Goal: Browse casually

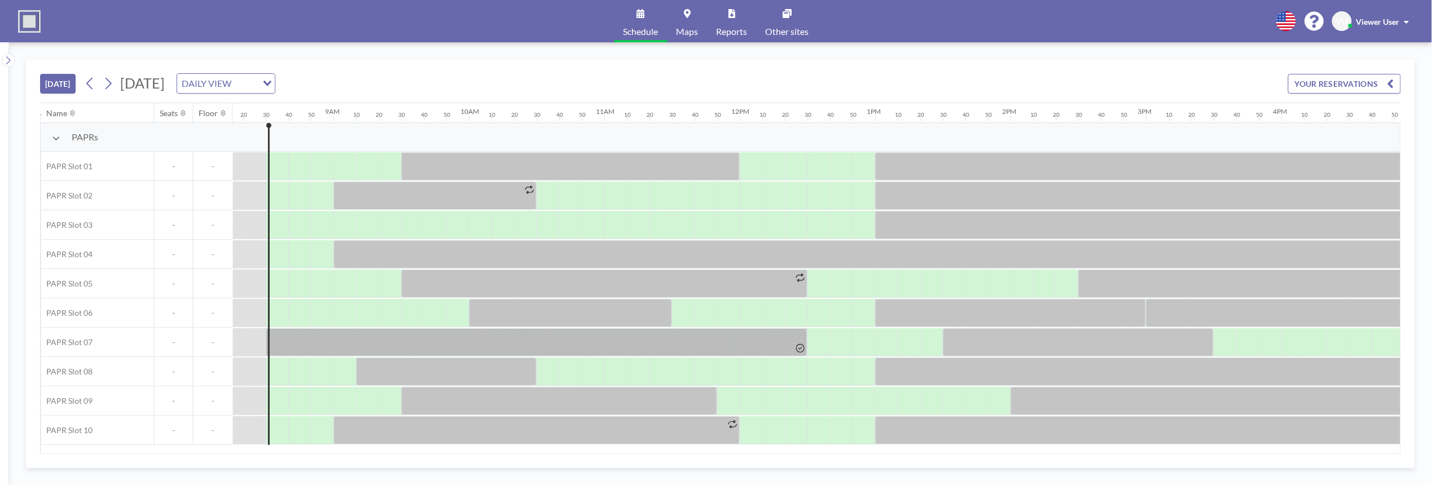
scroll to position [0, 1128]
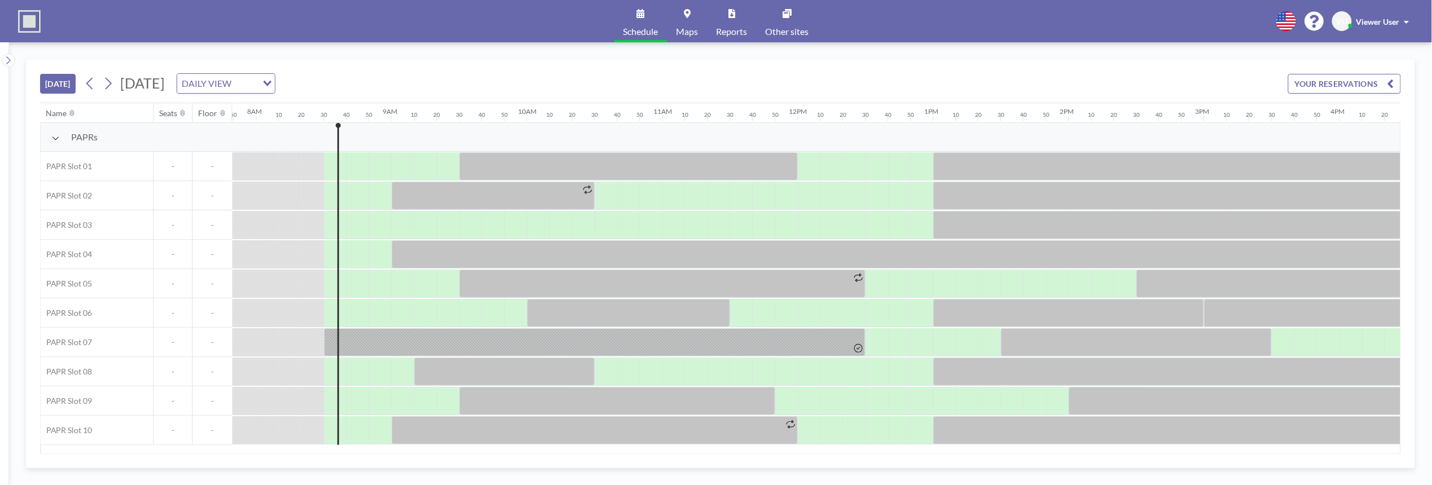
scroll to position [0, 1128]
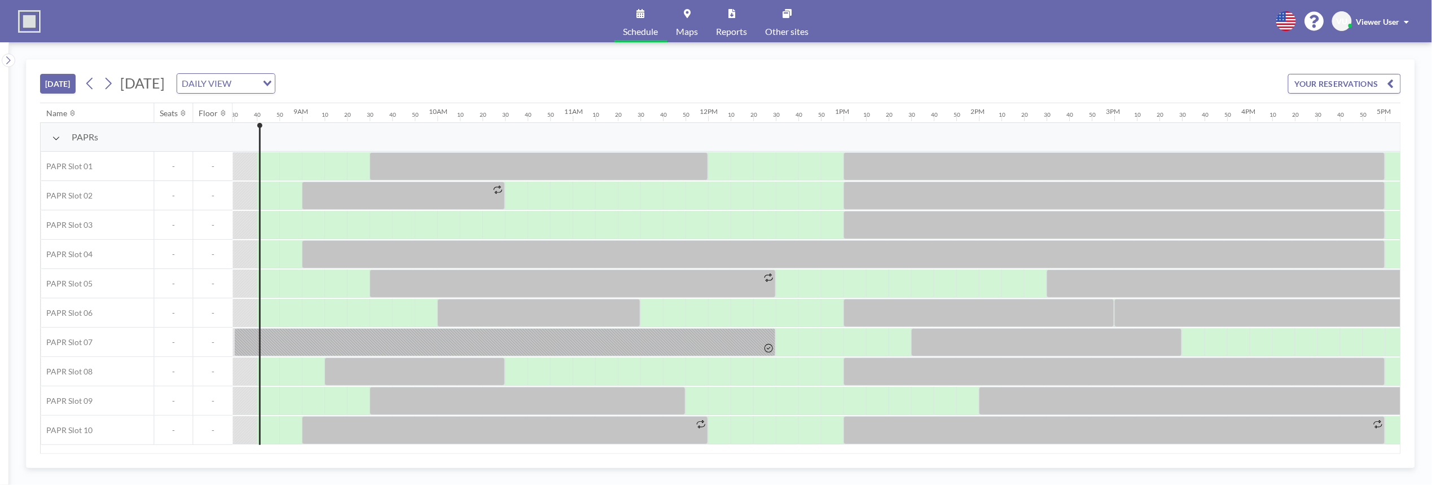
scroll to position [0, 1151]
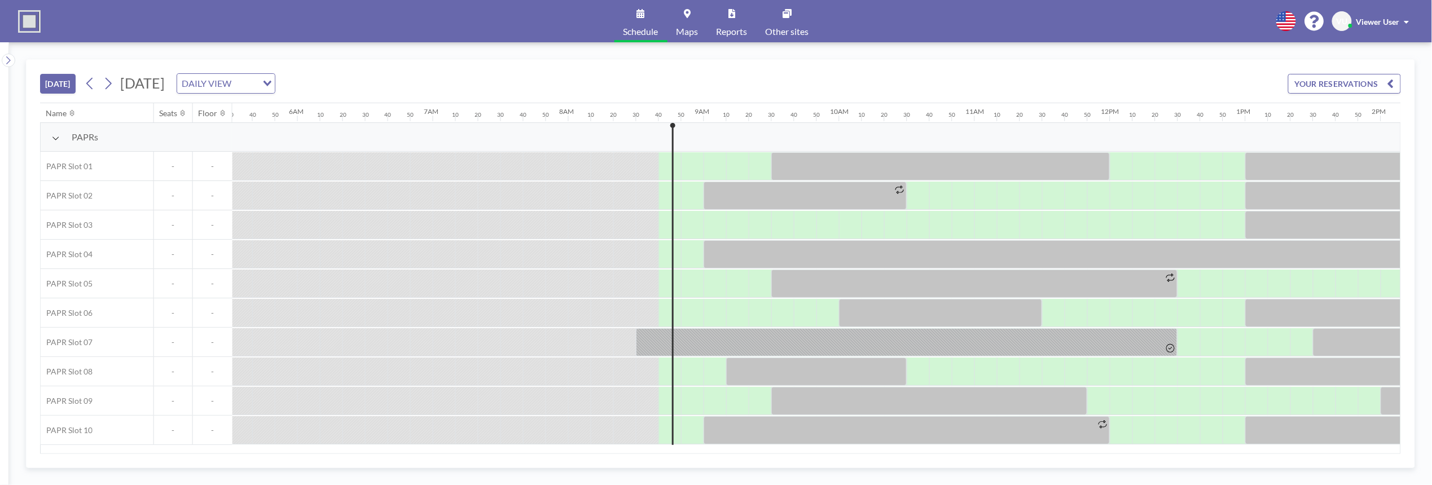
scroll to position [0, 1151]
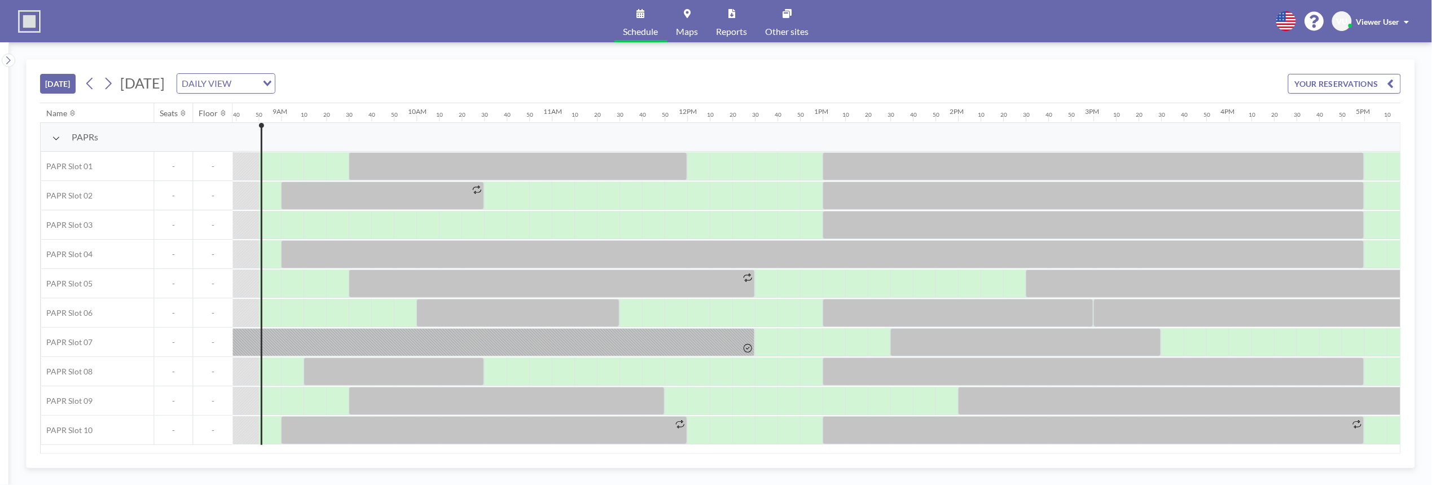
scroll to position [0, 1174]
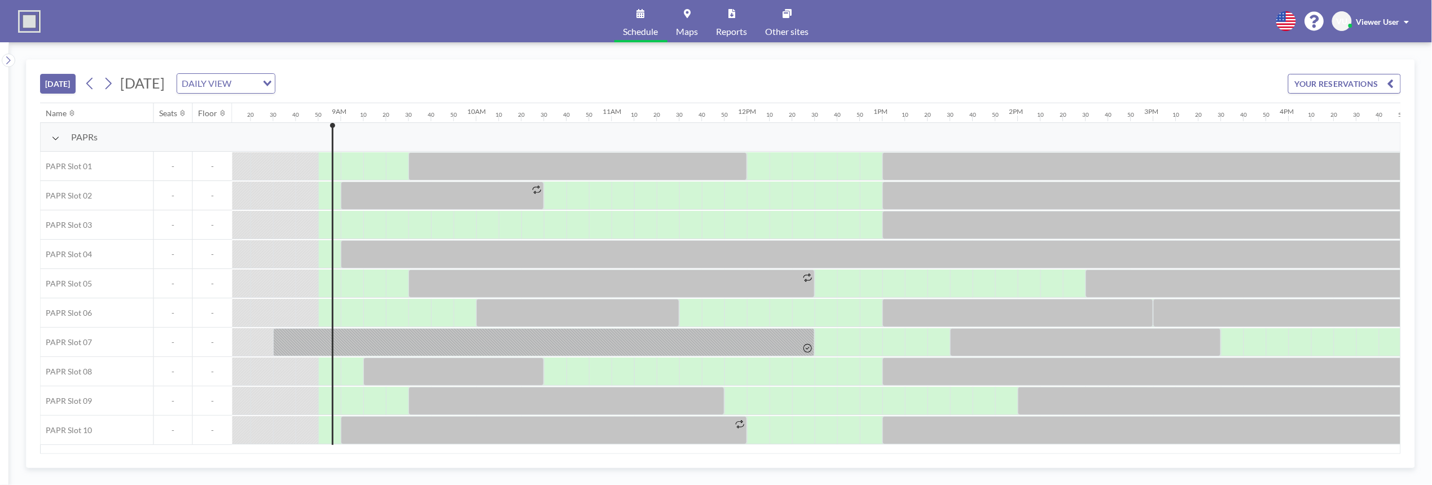
scroll to position [0, 1174]
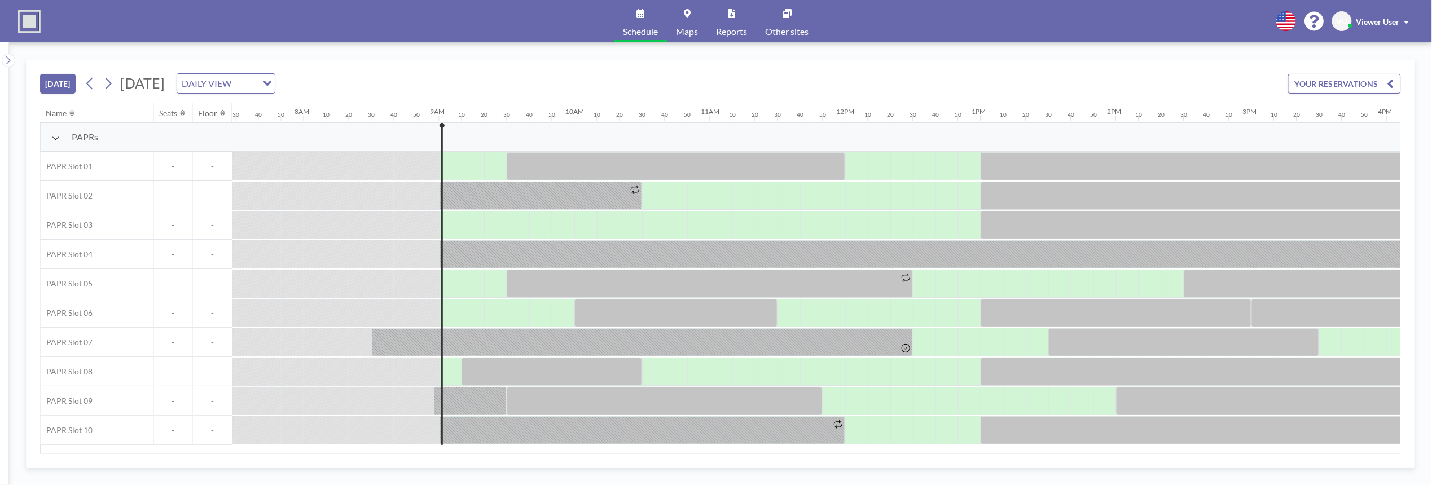
scroll to position [0, 1196]
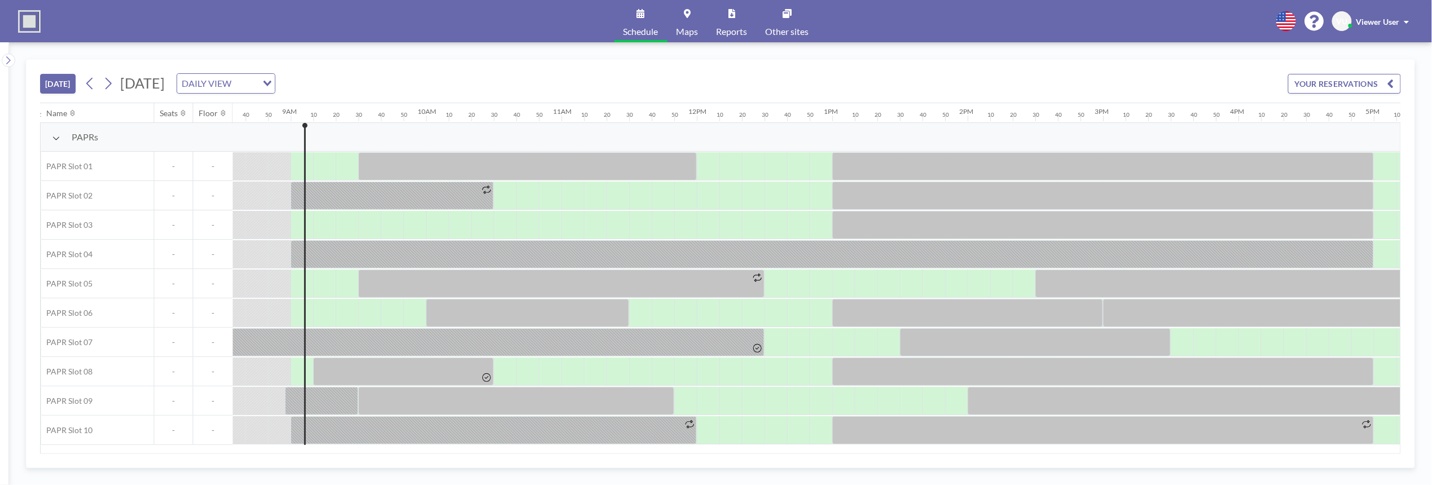
scroll to position [0, 1196]
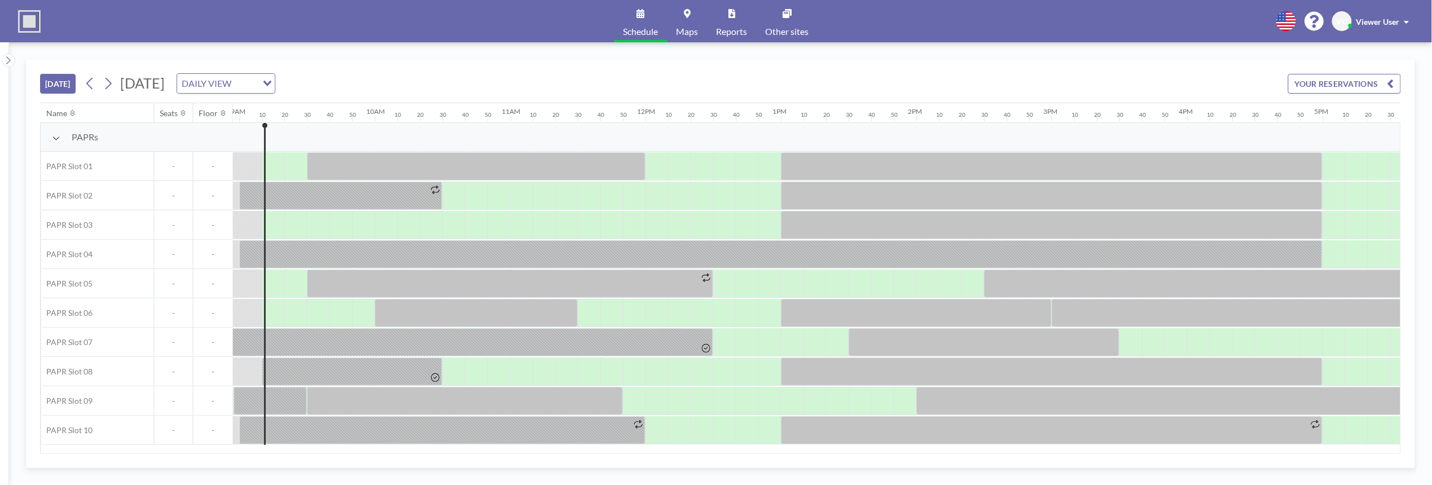
scroll to position [0, 1219]
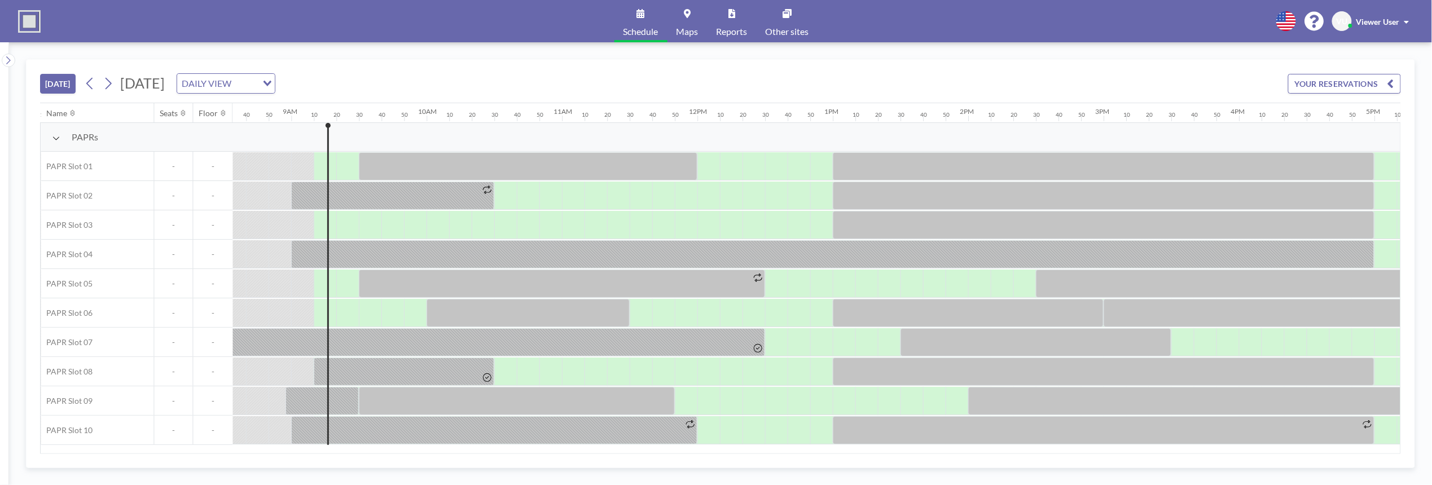
scroll to position [0, 1219]
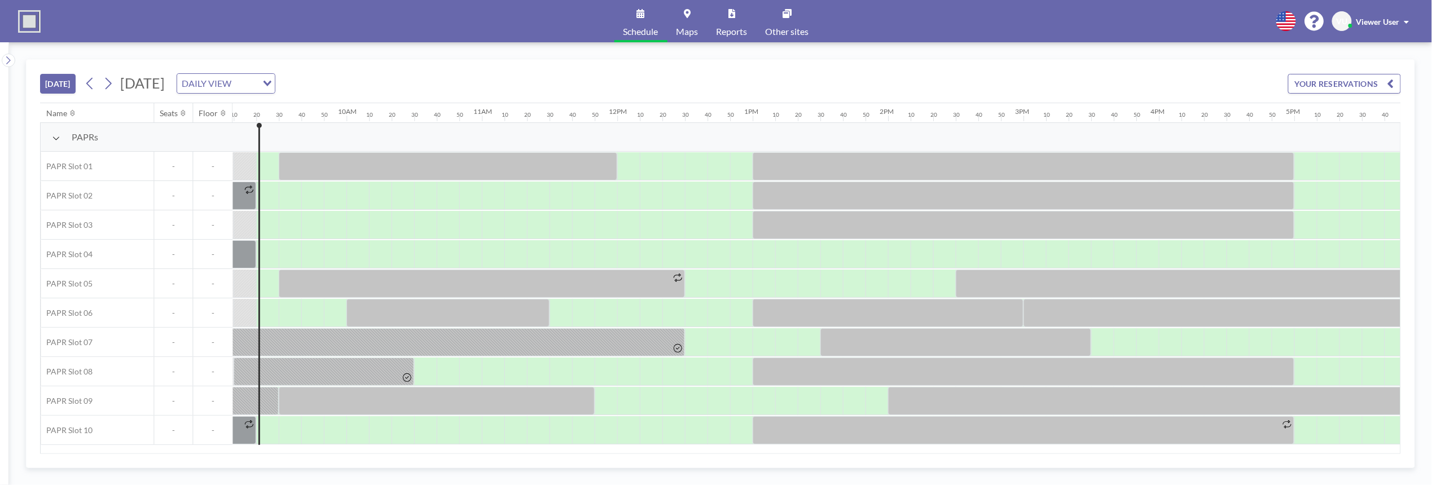
scroll to position [0, 1241]
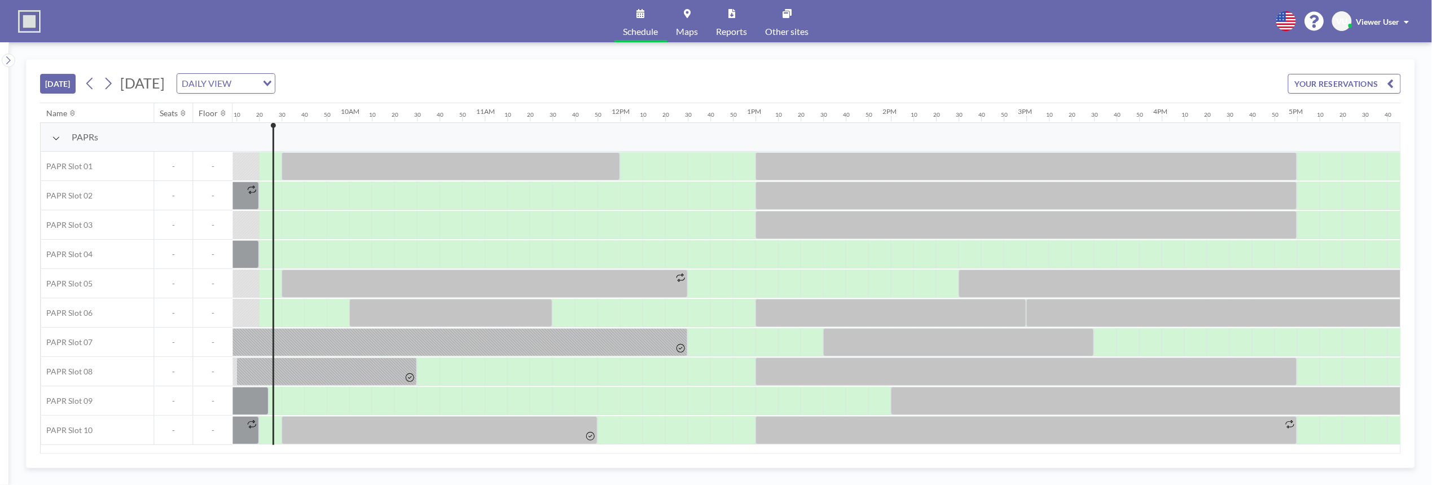
scroll to position [0, 1241]
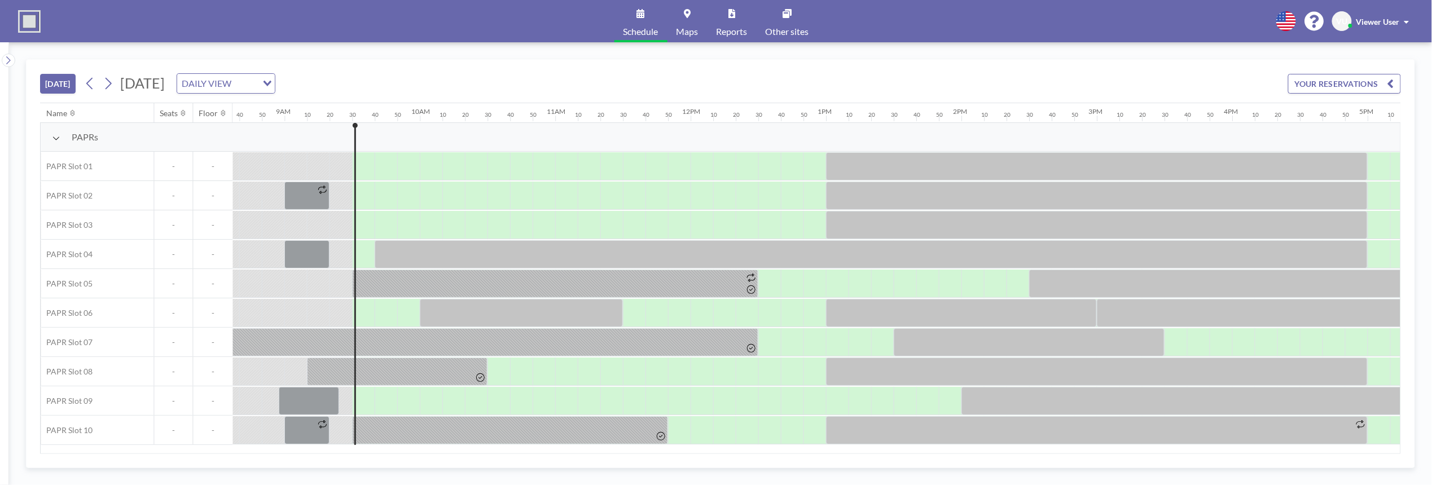
scroll to position [0, 1264]
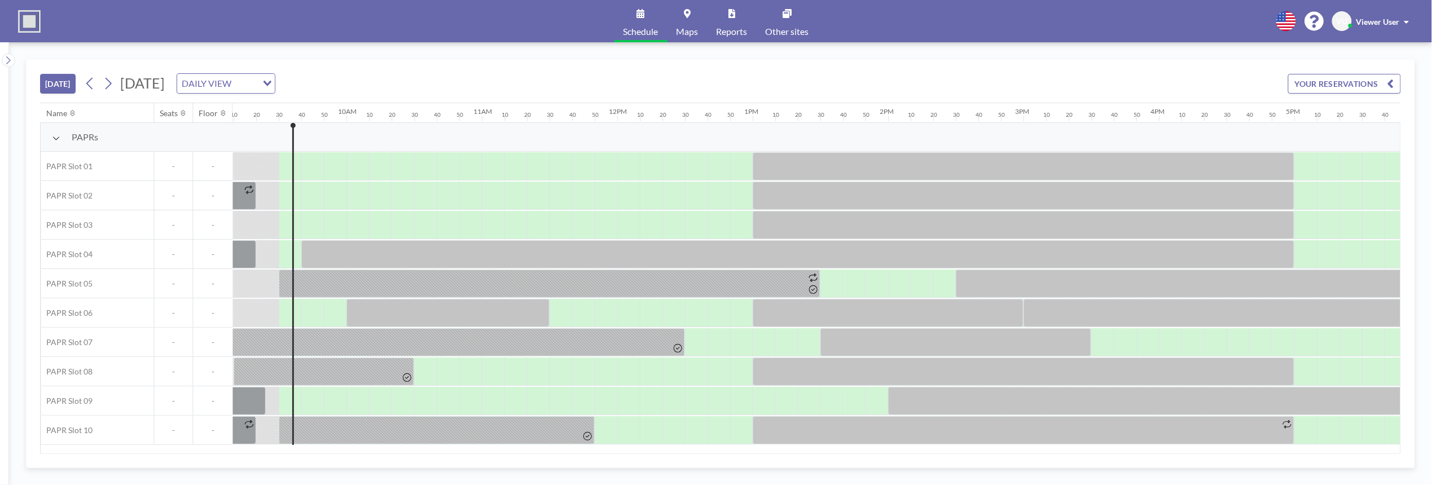
scroll to position [0, 1264]
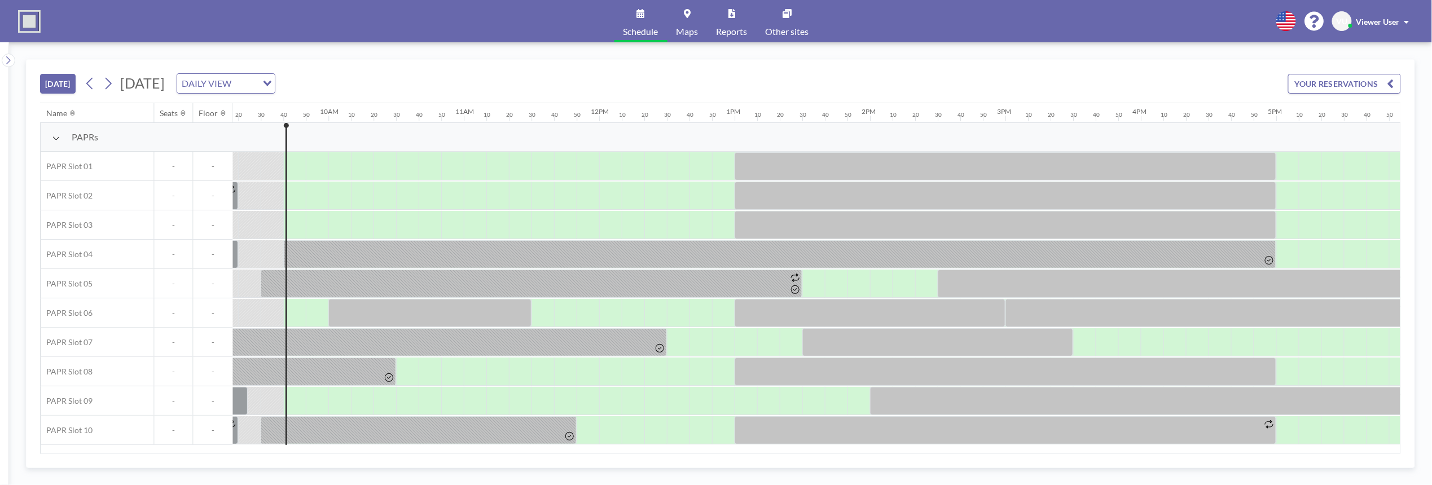
scroll to position [0, 1286]
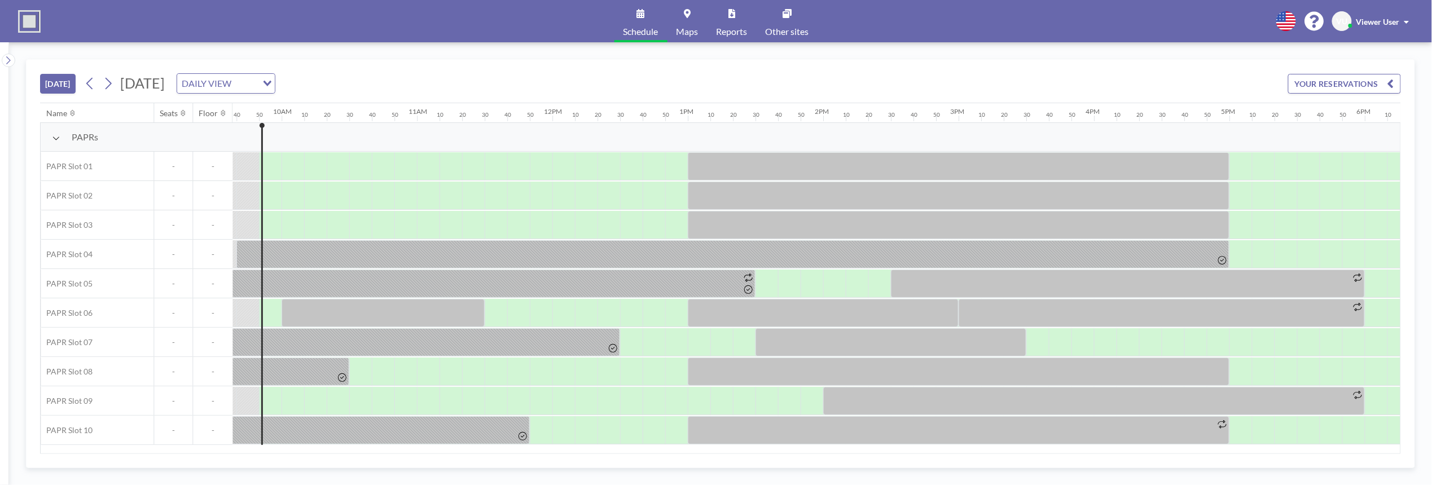
scroll to position [0, 1309]
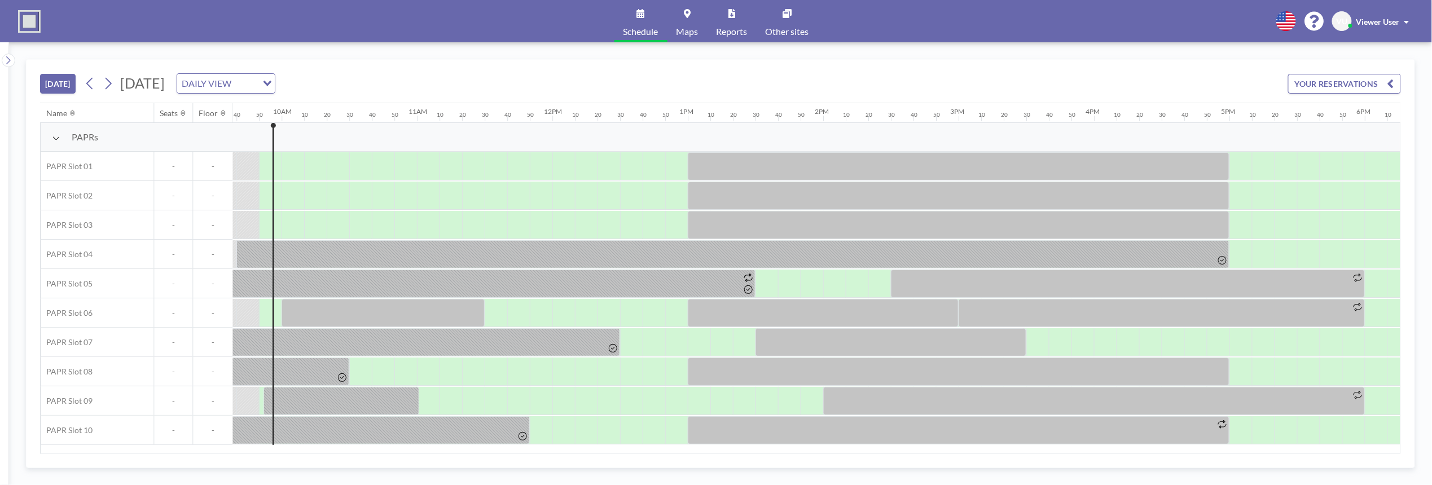
scroll to position [0, 1309]
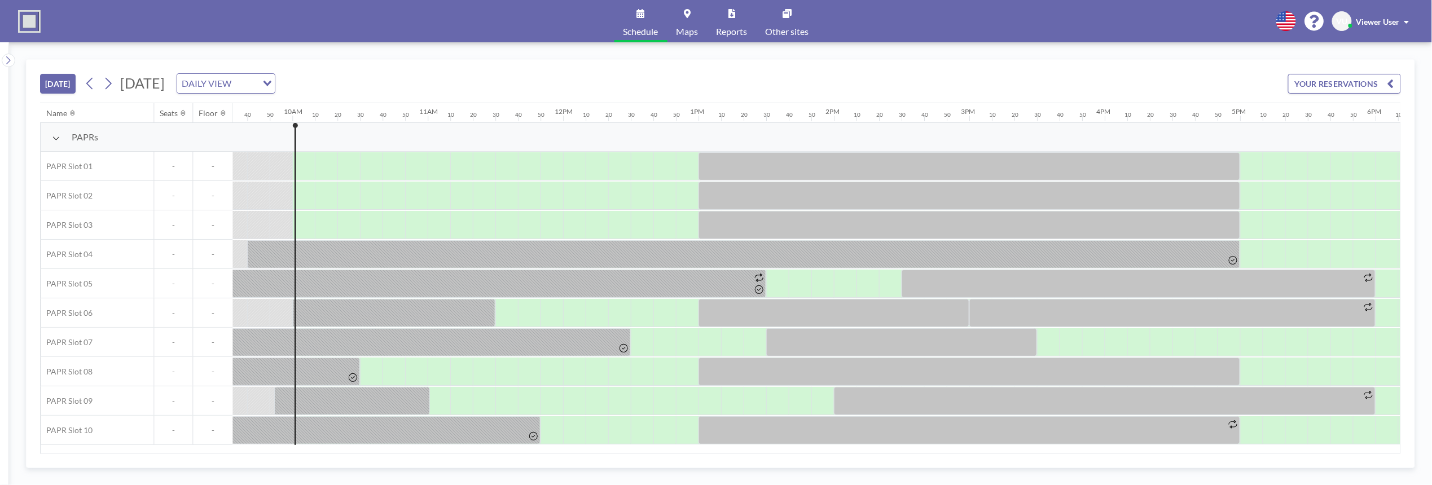
scroll to position [0, 1332]
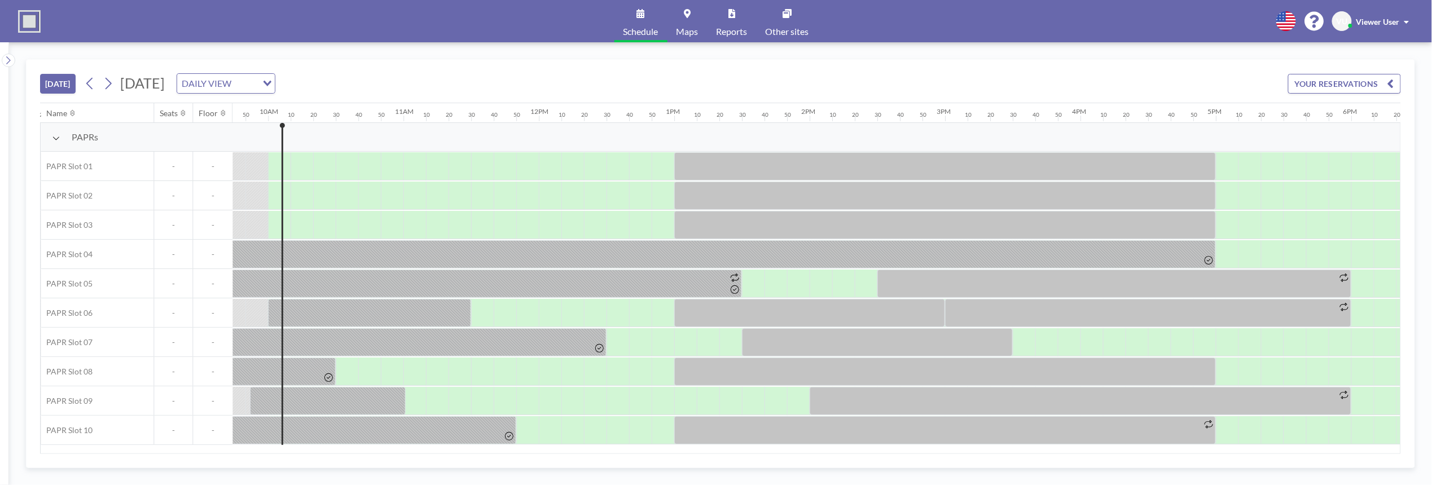
scroll to position [0, 1332]
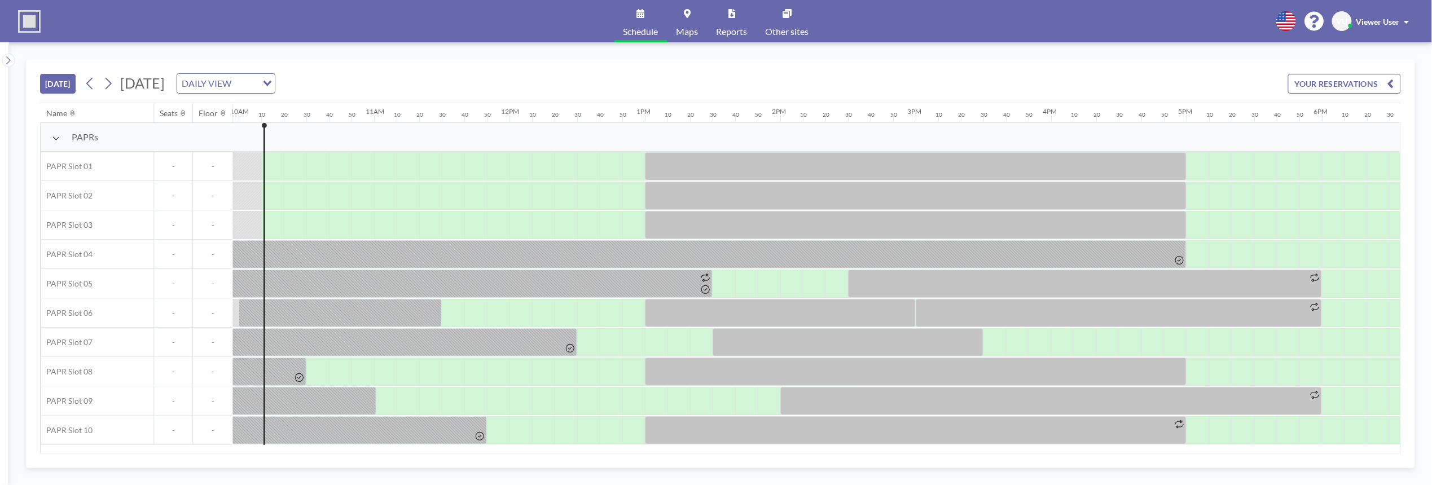
scroll to position [0, 1354]
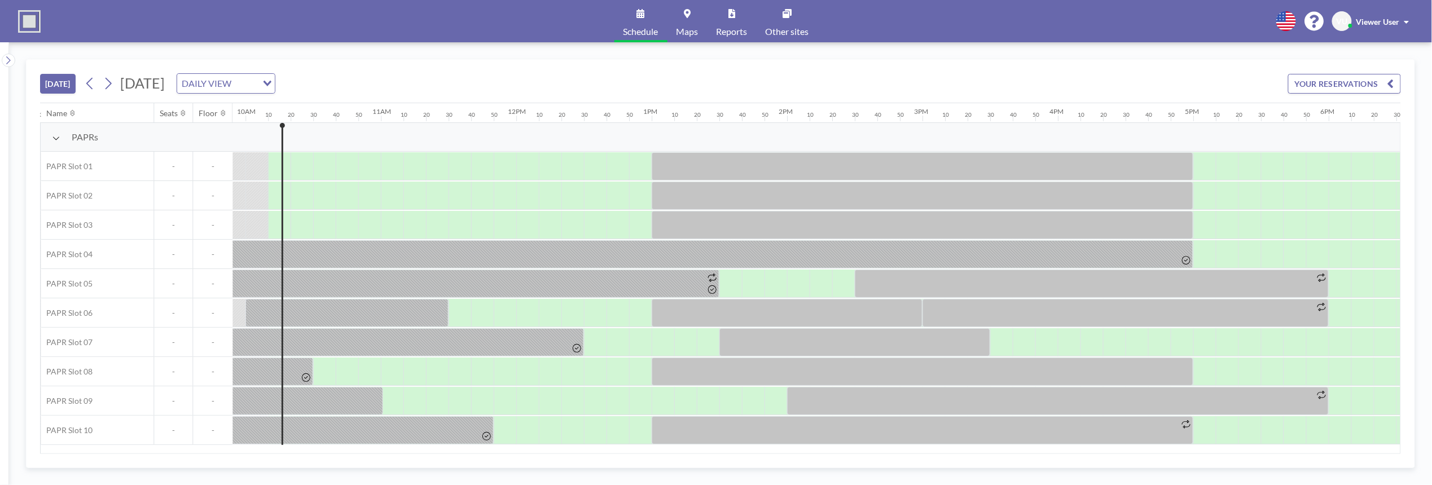
scroll to position [0, 1354]
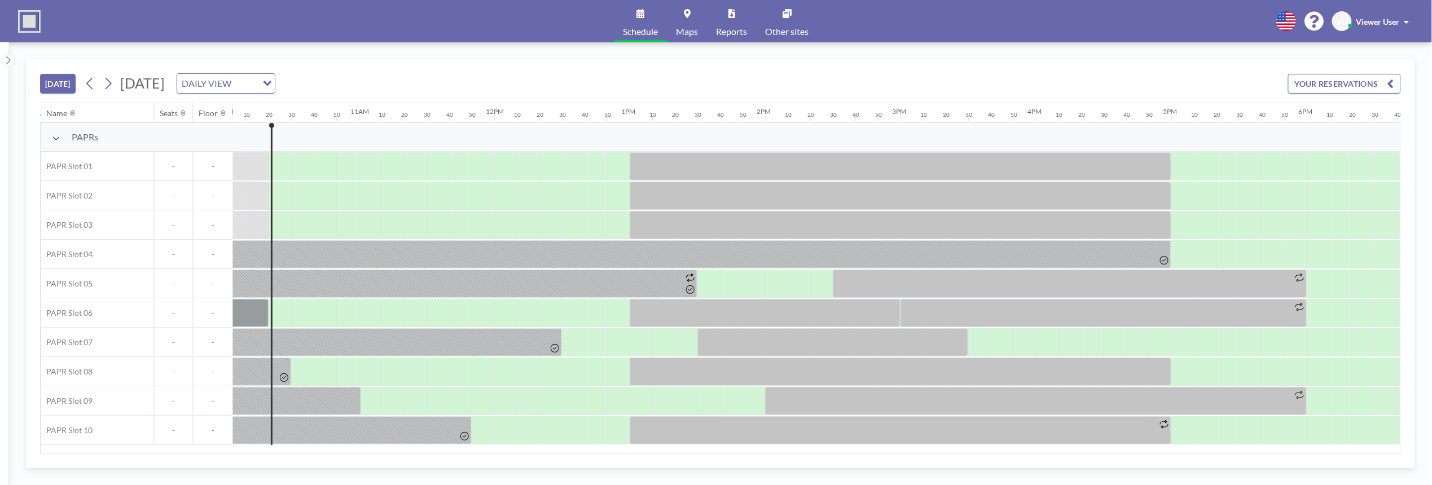
scroll to position [0, 1377]
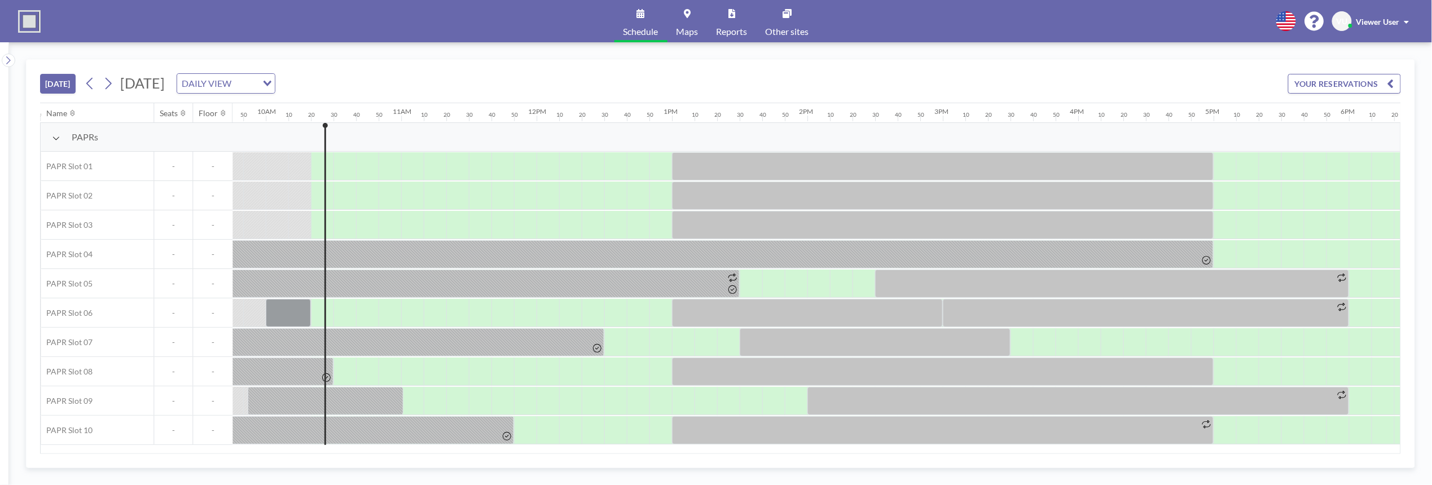
scroll to position [0, 1377]
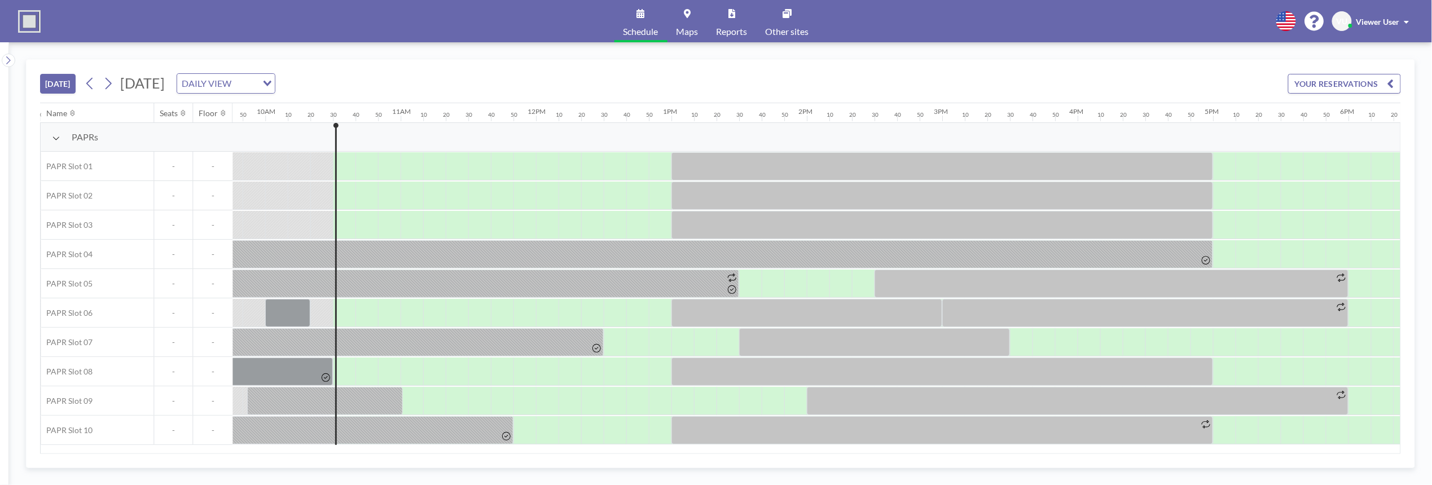
scroll to position [0, 1399]
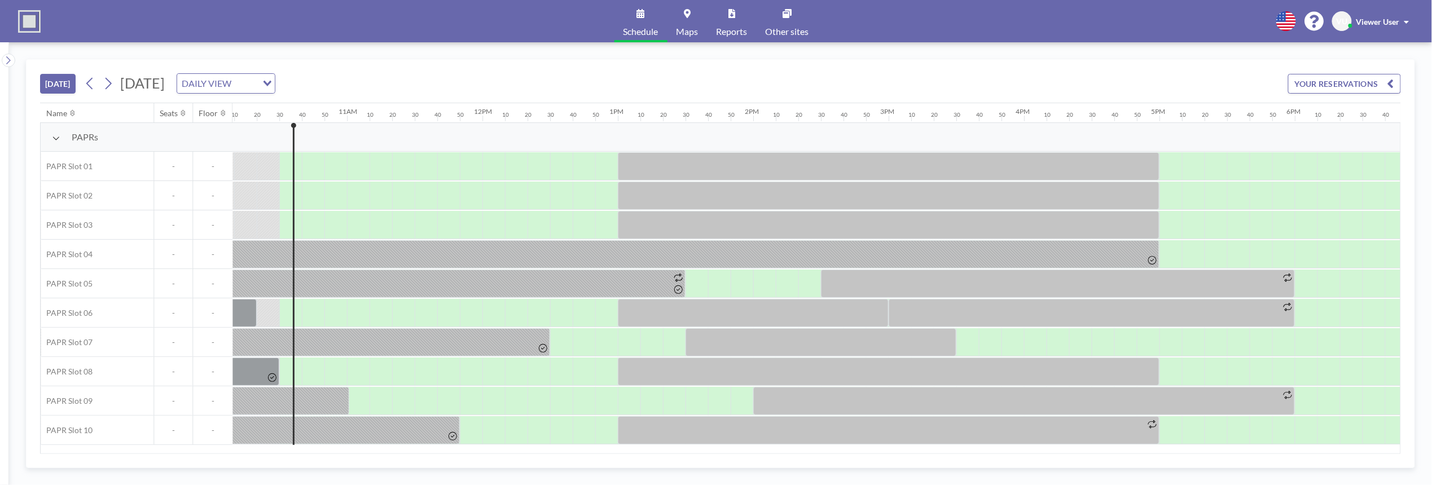
scroll to position [0, 1399]
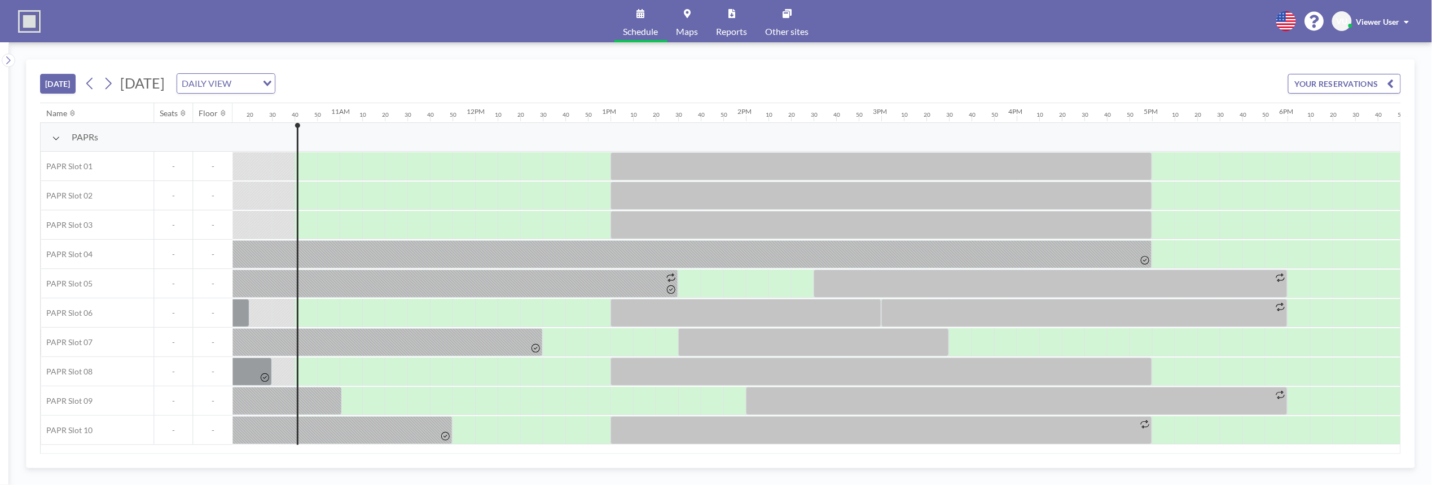
scroll to position [0, 1422]
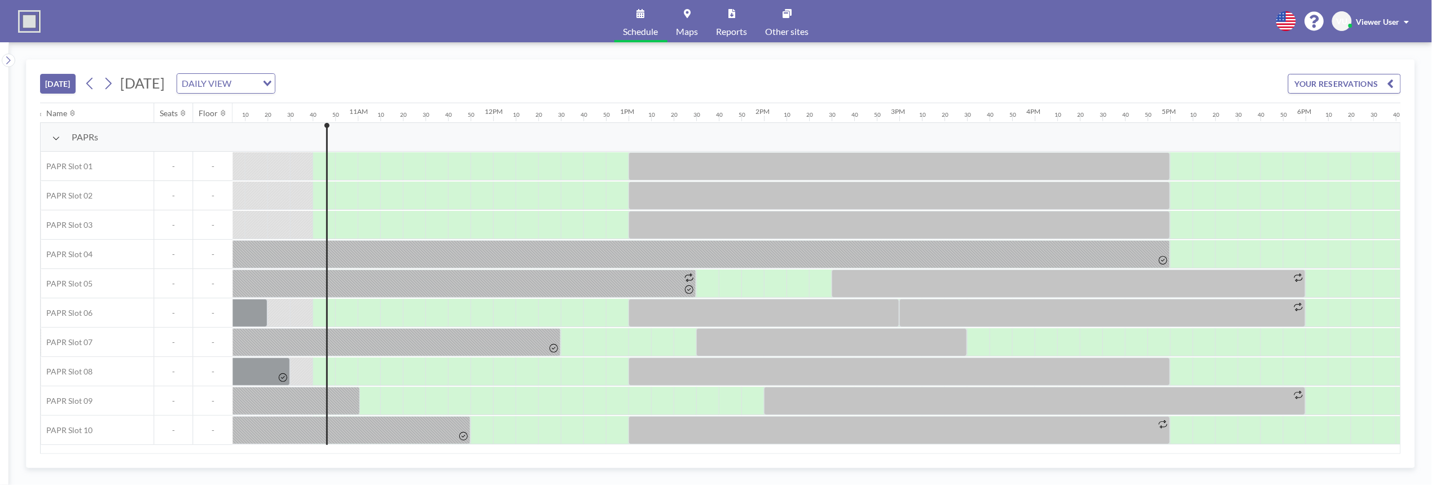
scroll to position [0, 1422]
